Goal: Information Seeking & Learning: Learn about a topic

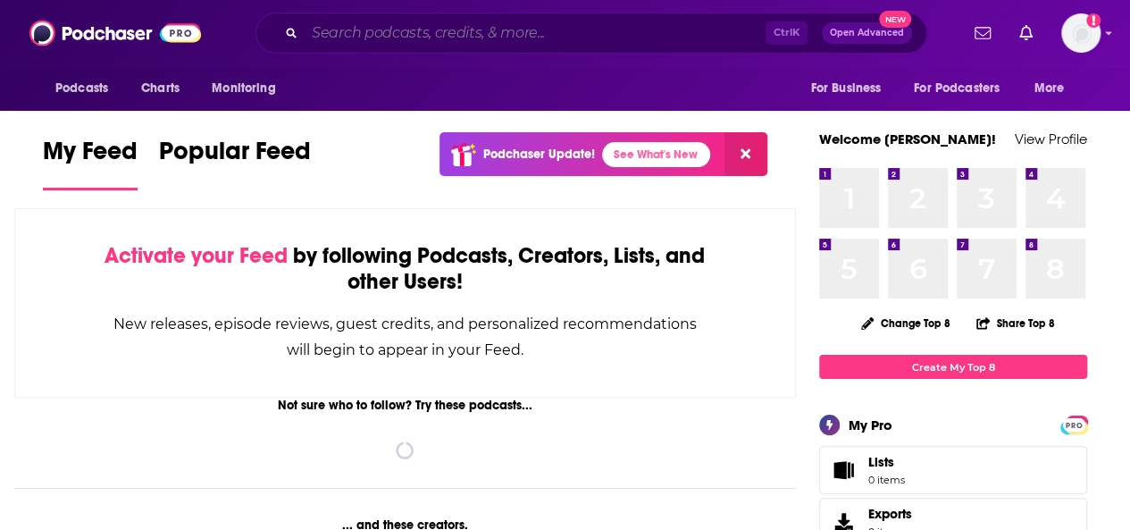
click at [504, 35] on input "Search podcasts, credits, & more..." at bounding box center [535, 33] width 461 height 29
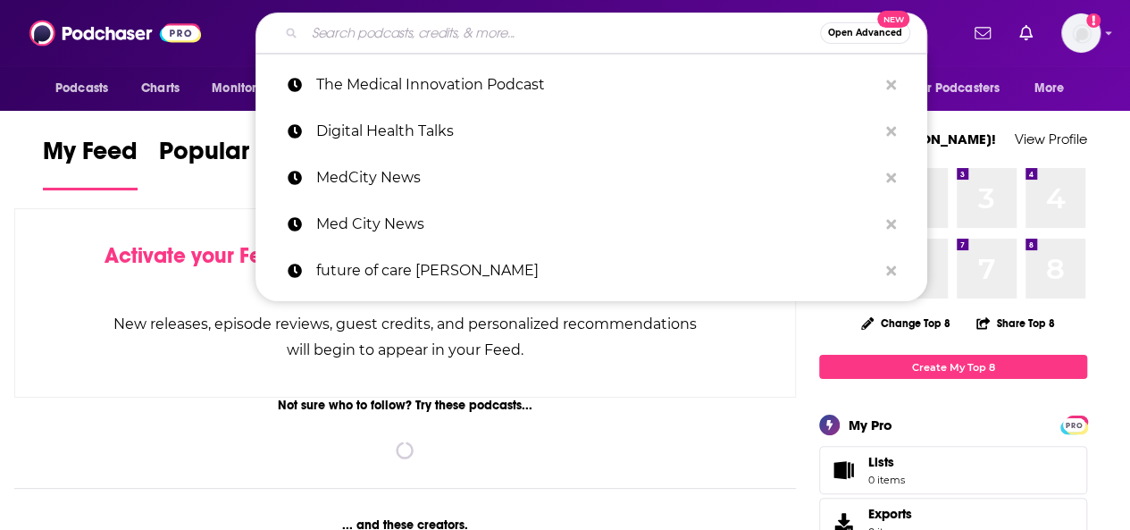
paste input "Health Tech Spotlight"
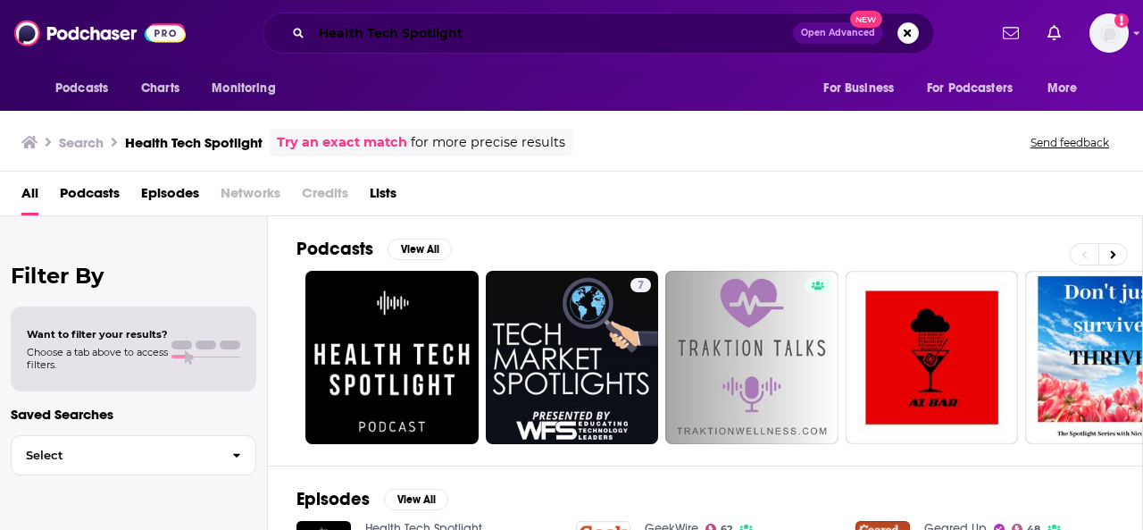
click at [535, 45] on input "Health Tech Spotlight" at bounding box center [552, 33] width 481 height 29
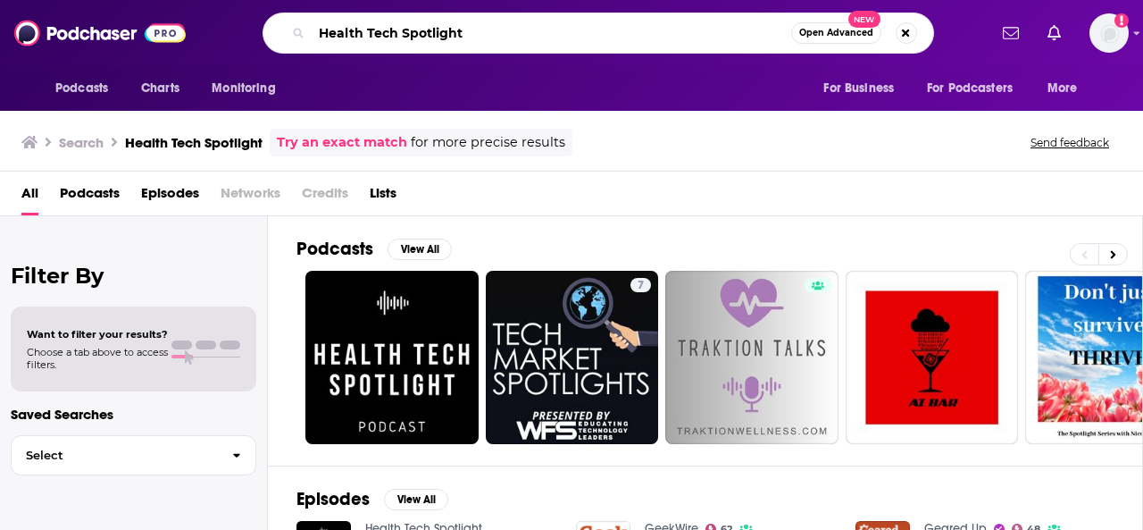
click at [535, 45] on input "Health Tech Spotlight" at bounding box center [552, 33] width 480 height 29
click at [424, 37] on input "Health Tech Spotlight" at bounding box center [552, 33] width 480 height 29
drag, startPoint x: 400, startPoint y: 33, endPoint x: 591, endPoint y: 34, distance: 191.2
click at [591, 34] on input "Health Tech Spotlight" at bounding box center [552, 33] width 480 height 29
type input "Health Tech Talk Show"
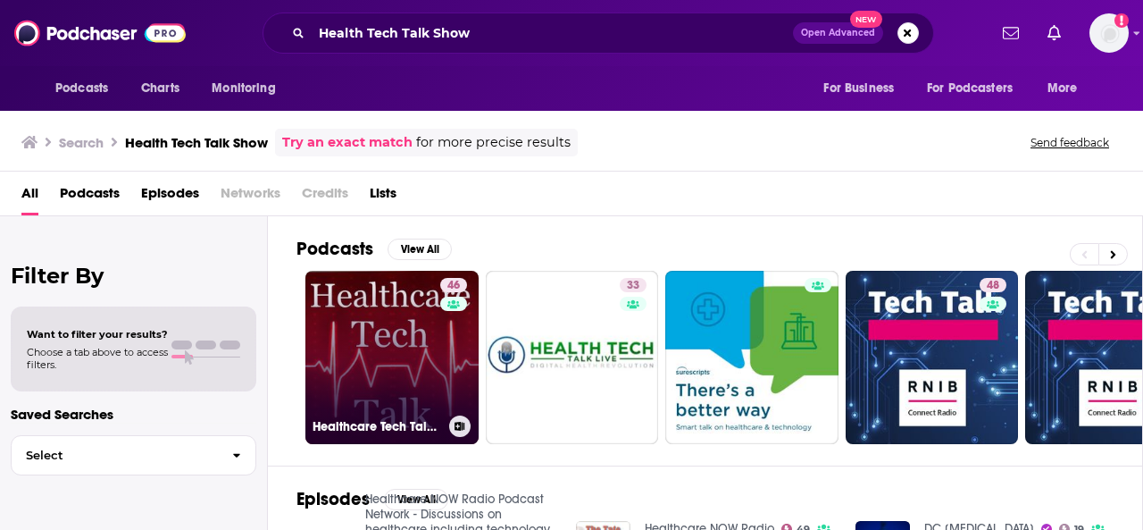
click at [393, 383] on link "46 Healthcare Tech Talk- Exploring how technology can help meet the challenges …" at bounding box center [391, 357] width 173 height 173
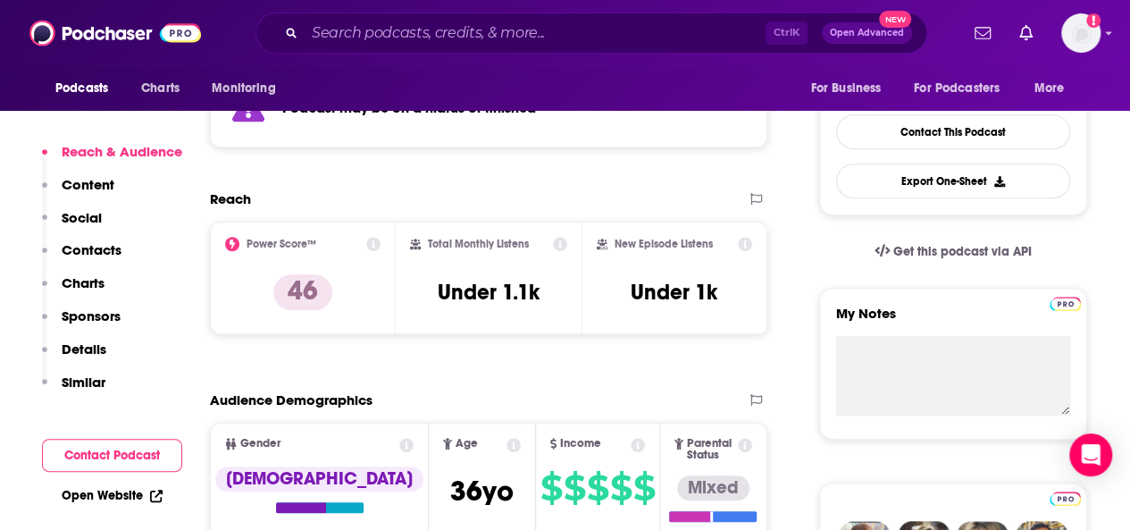
scroll to position [357, 0]
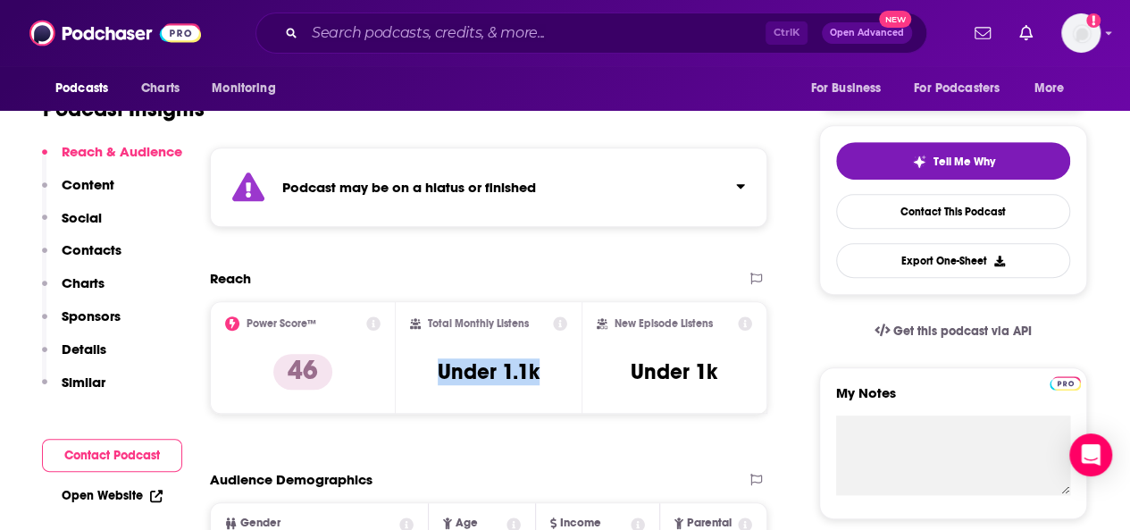
drag, startPoint x: 437, startPoint y: 370, endPoint x: 558, endPoint y: 373, distance: 121.5
click at [558, 373] on div "Total Monthly Listens Under 1.1k" at bounding box center [488, 357] width 157 height 82
copy h3 "Under 1.1k"
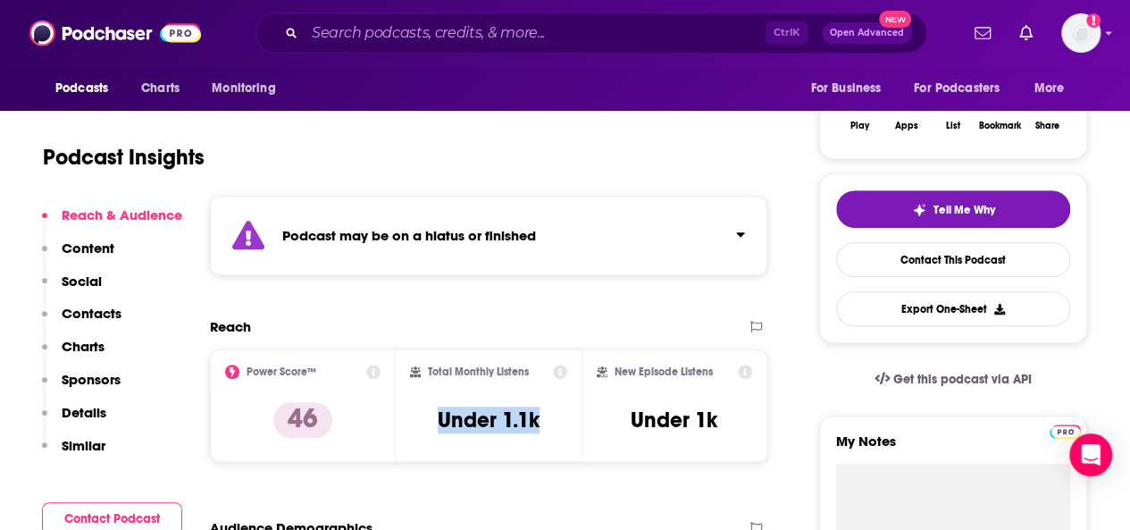
scroll to position [13, 0]
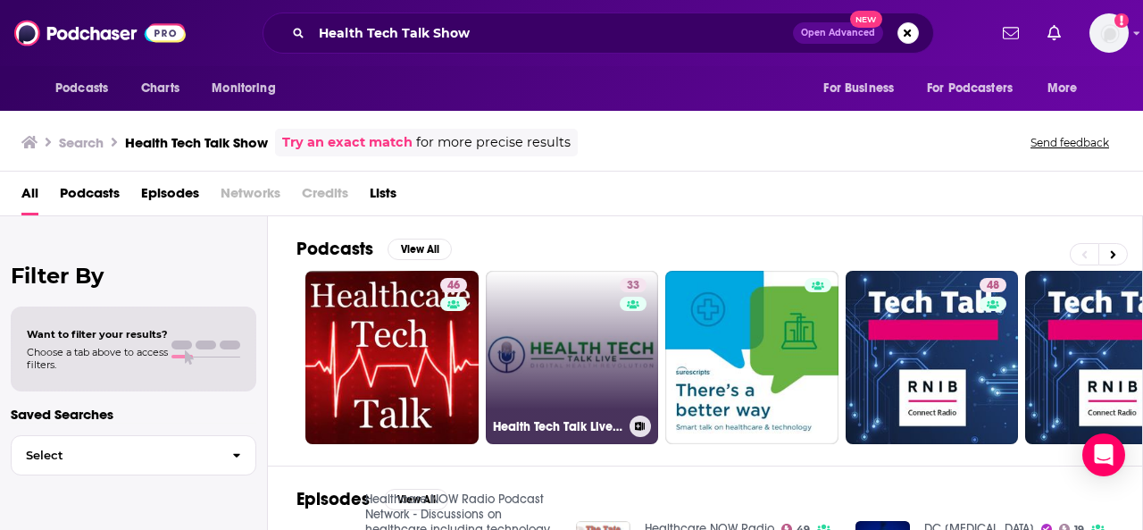
click at [604, 390] on link "33 Health Tech Talk Live's Podcast" at bounding box center [572, 357] width 173 height 173
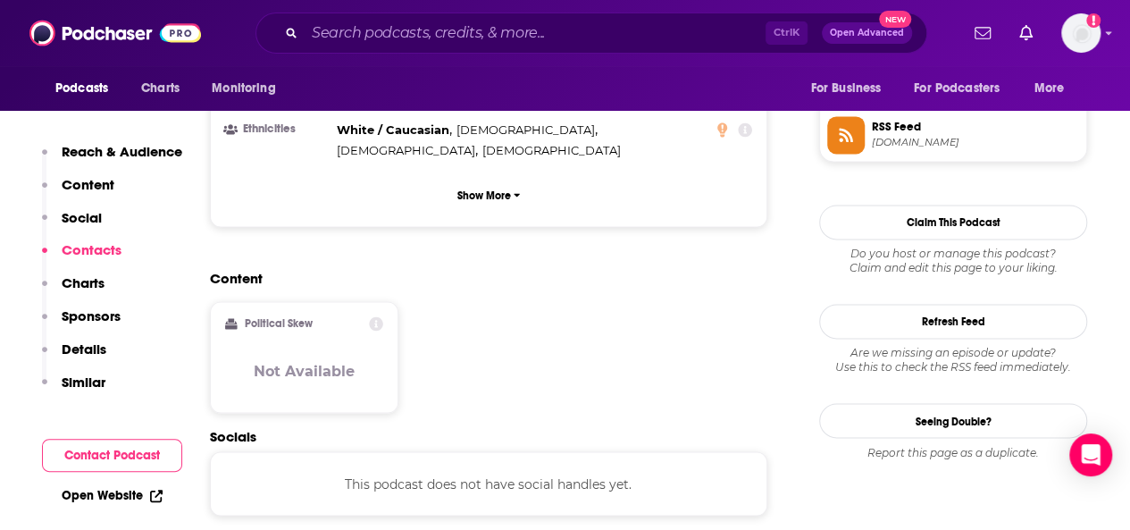
scroll to position [1312, 0]
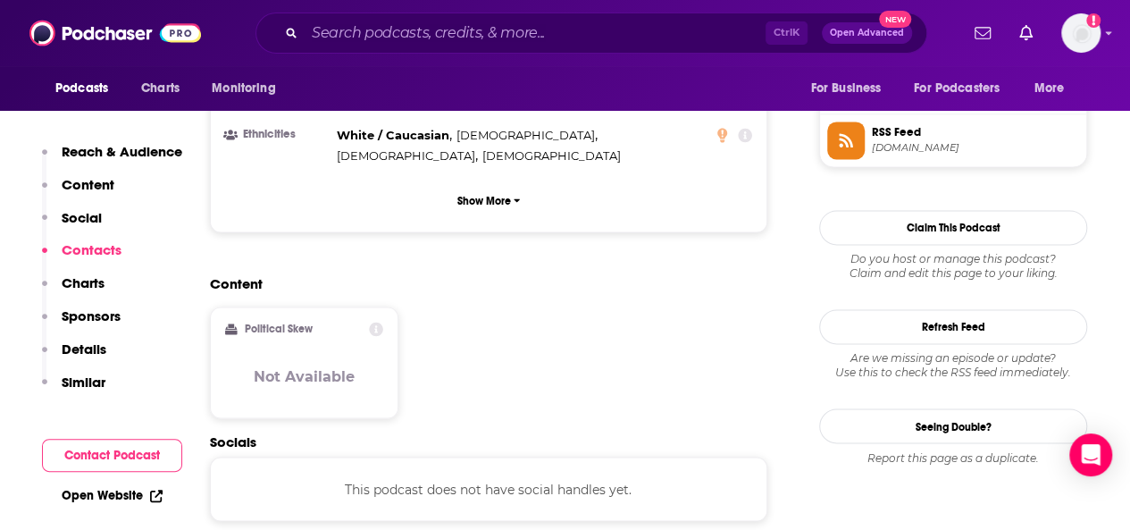
click at [161, 490] on icon at bounding box center [159, 493] width 8 height 8
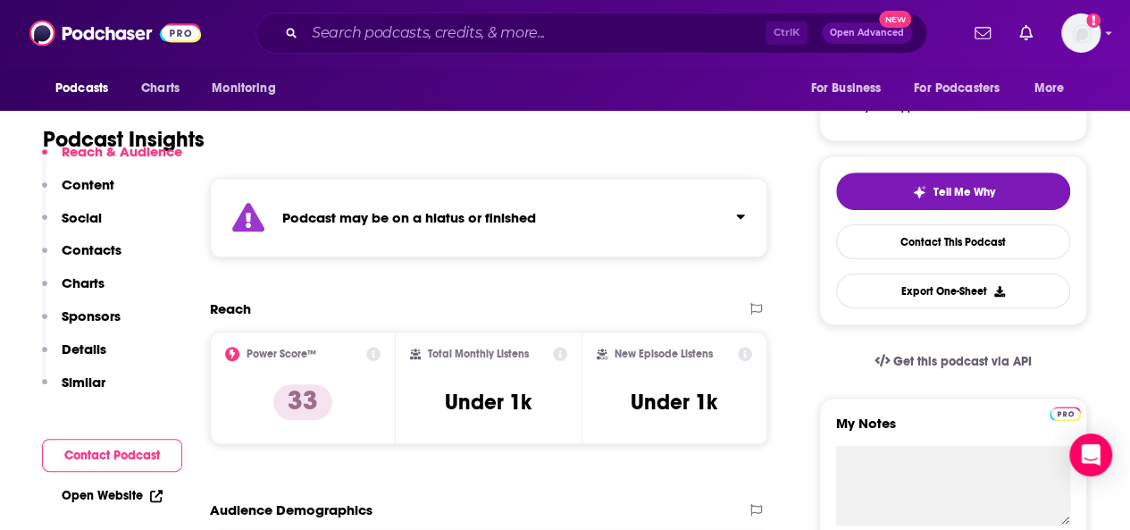
scroll to position [664, 0]
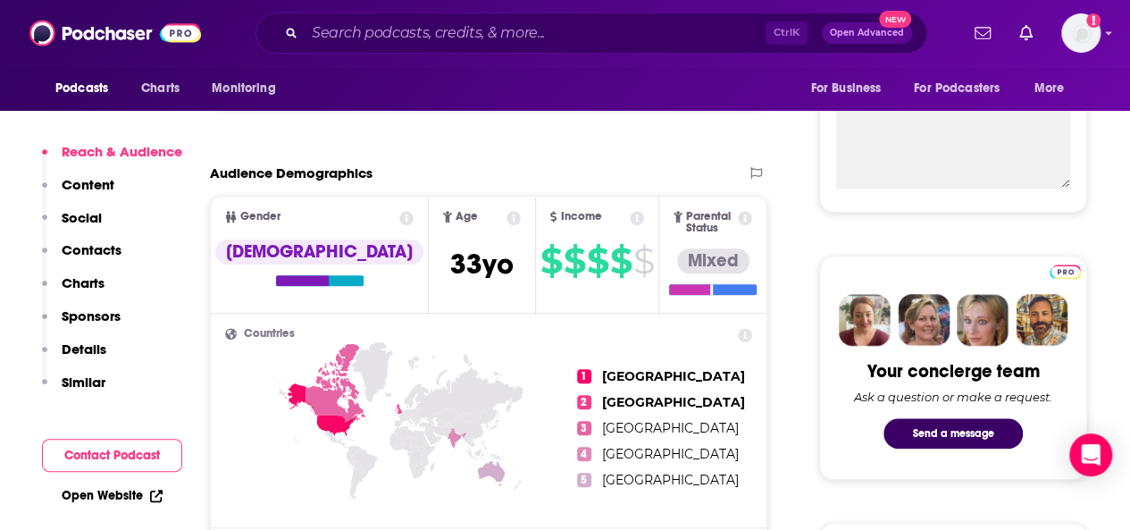
click at [119, 499] on link "Open Website" at bounding box center [112, 495] width 101 height 15
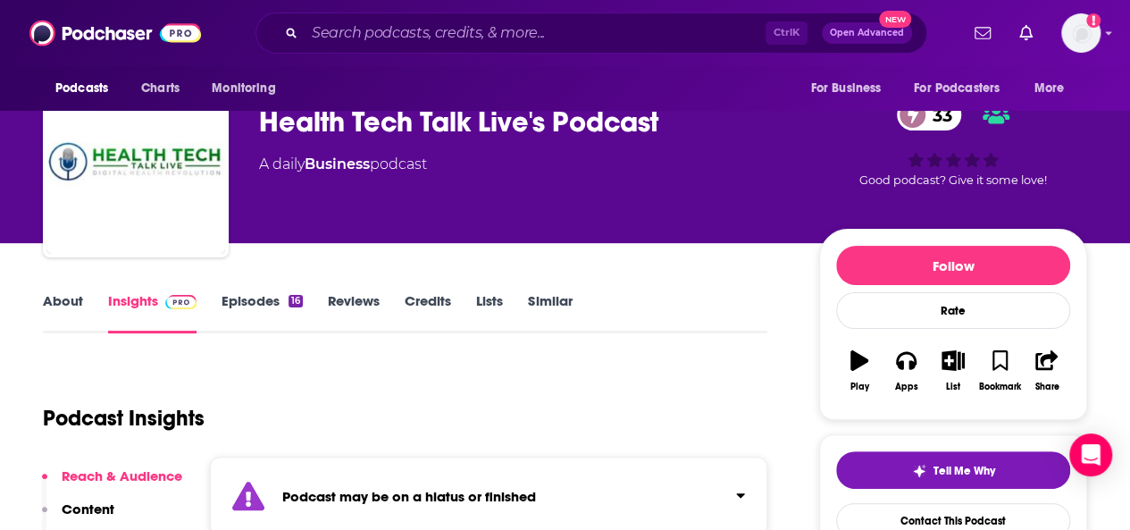
scroll to position [0, 0]
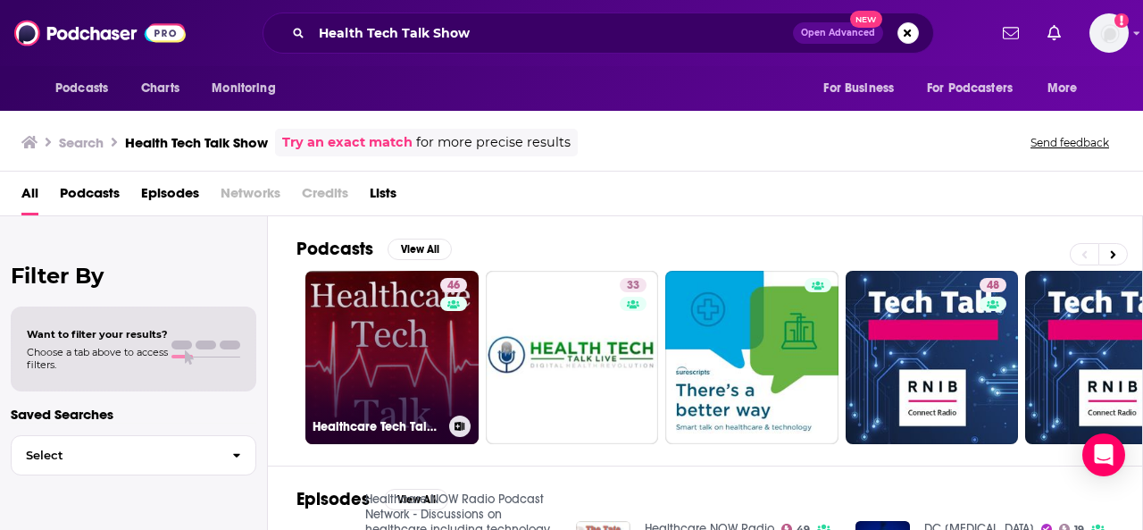
click at [386, 316] on link "46 Healthcare Tech Talk- Exploring how technology can help meet the challenges …" at bounding box center [391, 357] width 173 height 173
